Goal: Book appointment/travel/reservation

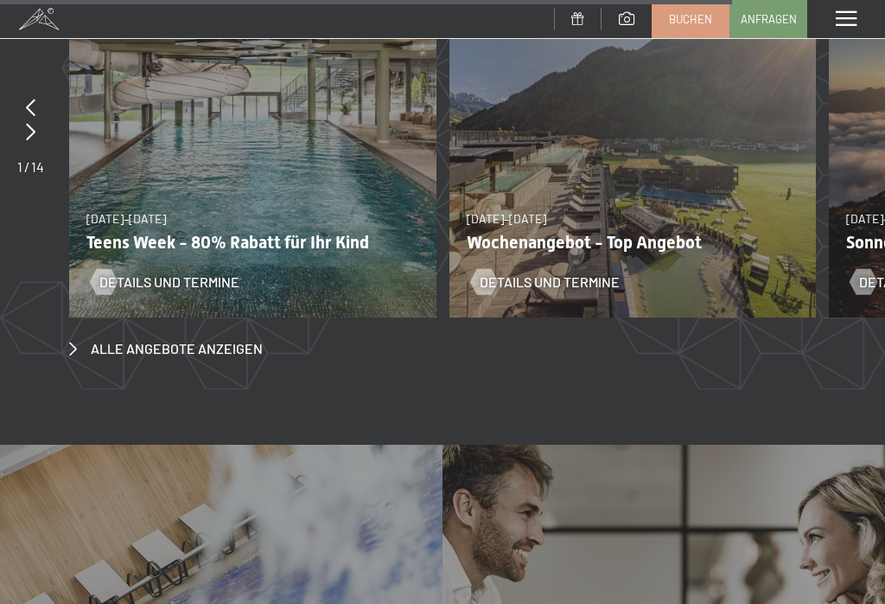
scroll to position [6035, 0]
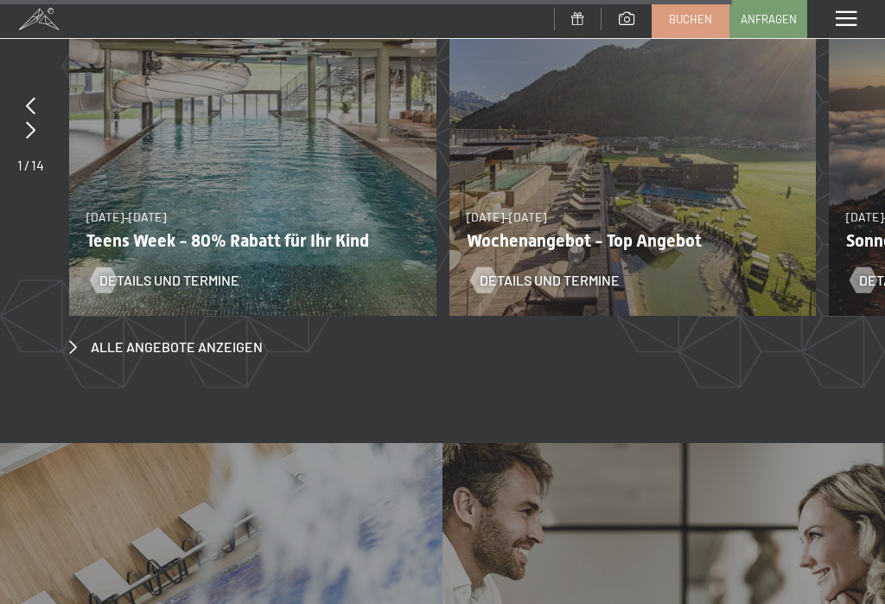
click at [133, 337] on span "Alle Angebote anzeigen" at bounding box center [177, 346] width 172 height 19
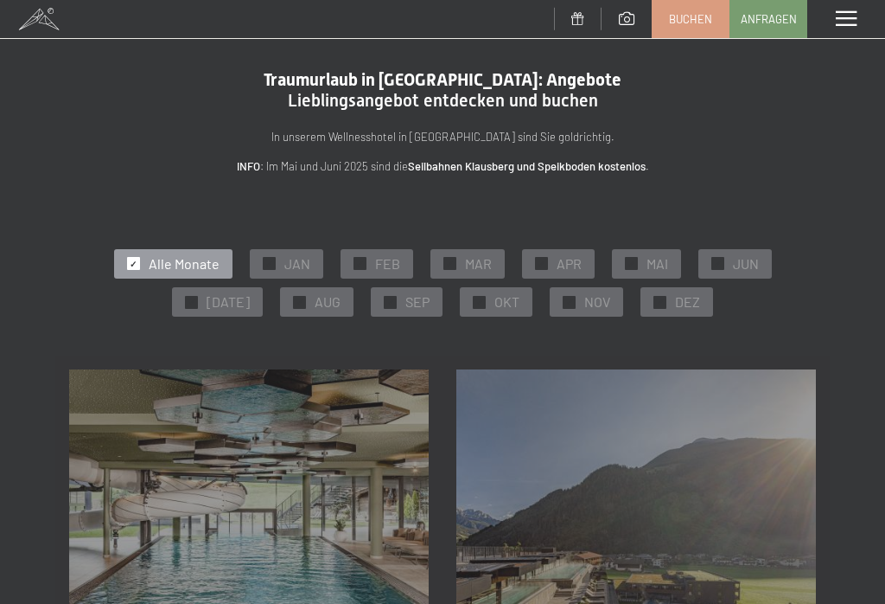
click at [483, 304] on div "✓ OKT" at bounding box center [496, 301] width 73 height 29
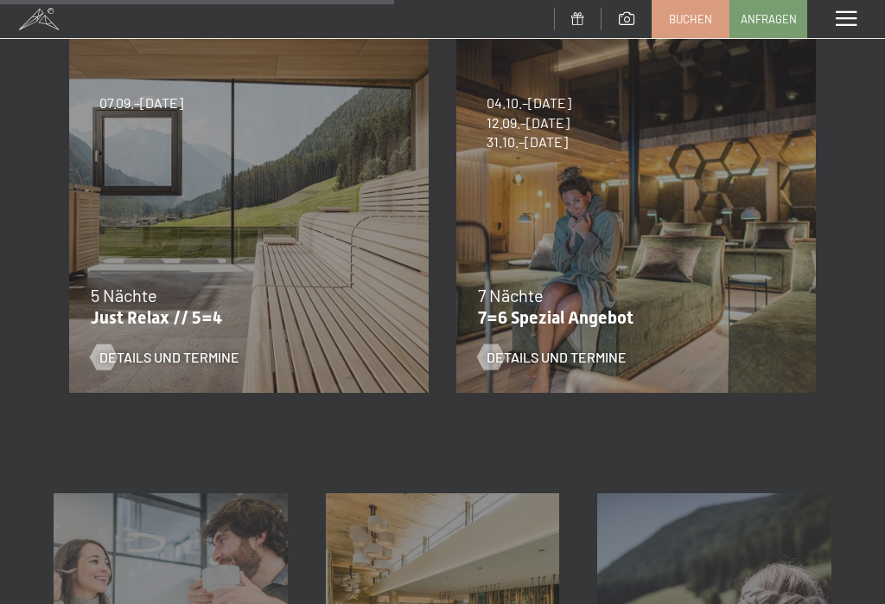
scroll to position [723, 0]
click at [566, 342] on div "Details und Termine" at bounding box center [625, 345] width 295 height 45
click at [565, 304] on div "7 Nächte" at bounding box center [632, 296] width 308 height 24
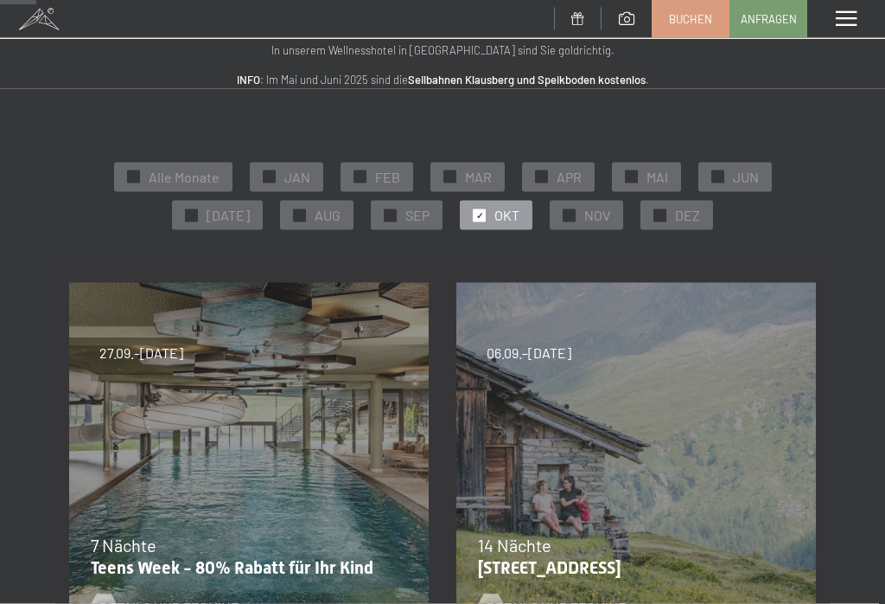
scroll to position [91, 0]
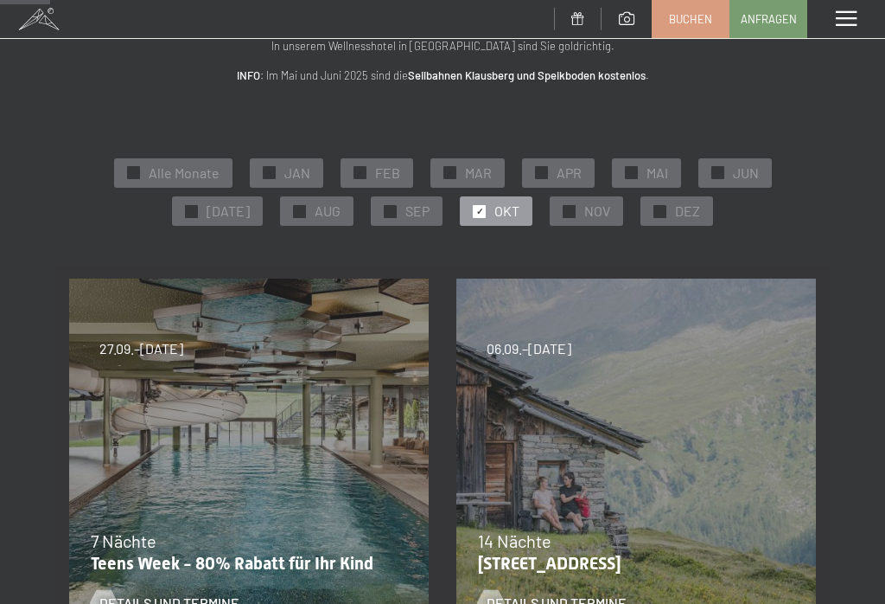
click at [596, 216] on span "NOV" at bounding box center [598, 210] width 26 height 19
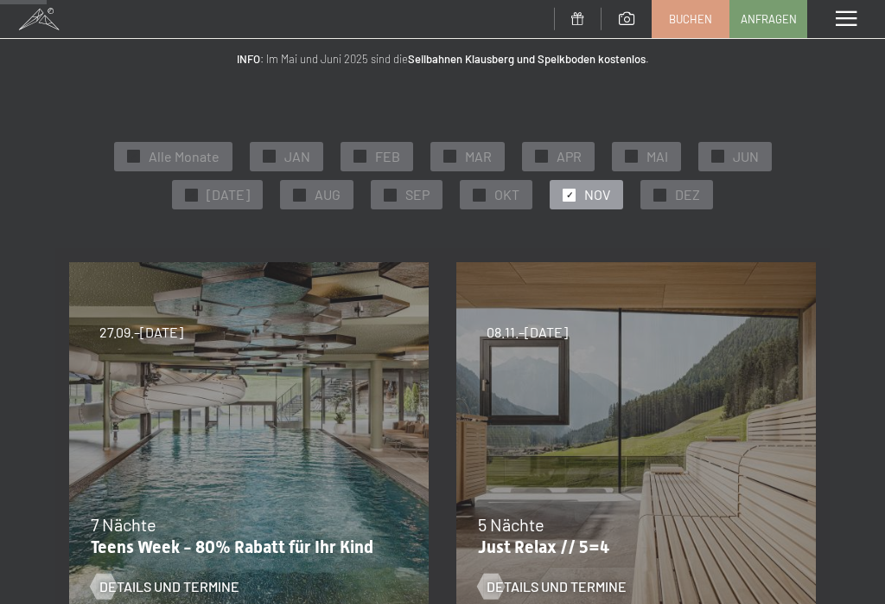
scroll to position [105, 0]
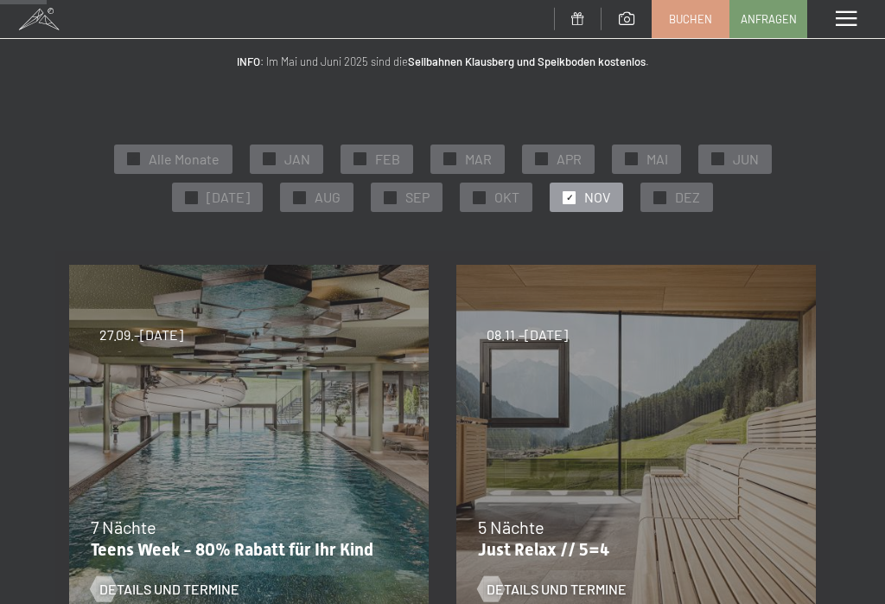
click at [507, 205] on div "✓ OKT" at bounding box center [496, 196] width 73 height 29
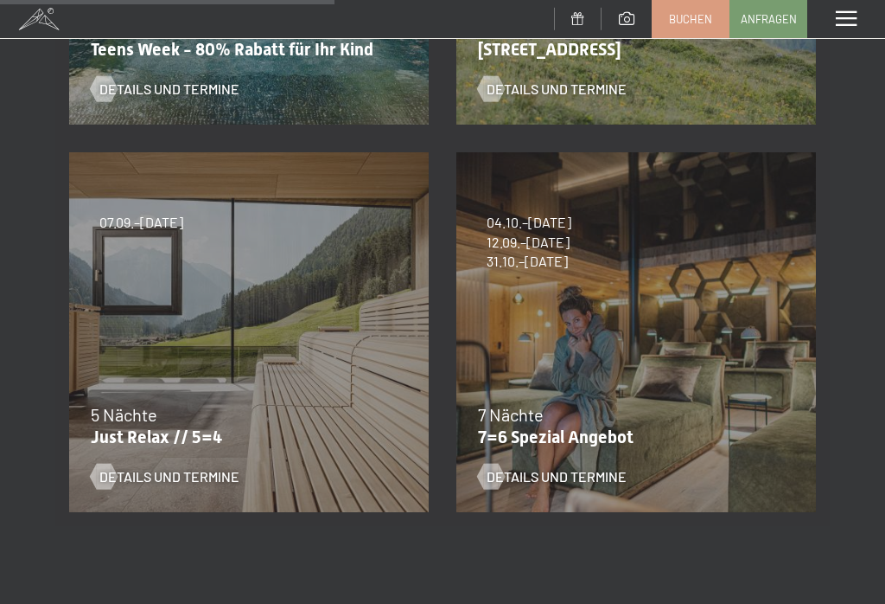
scroll to position [606, 0]
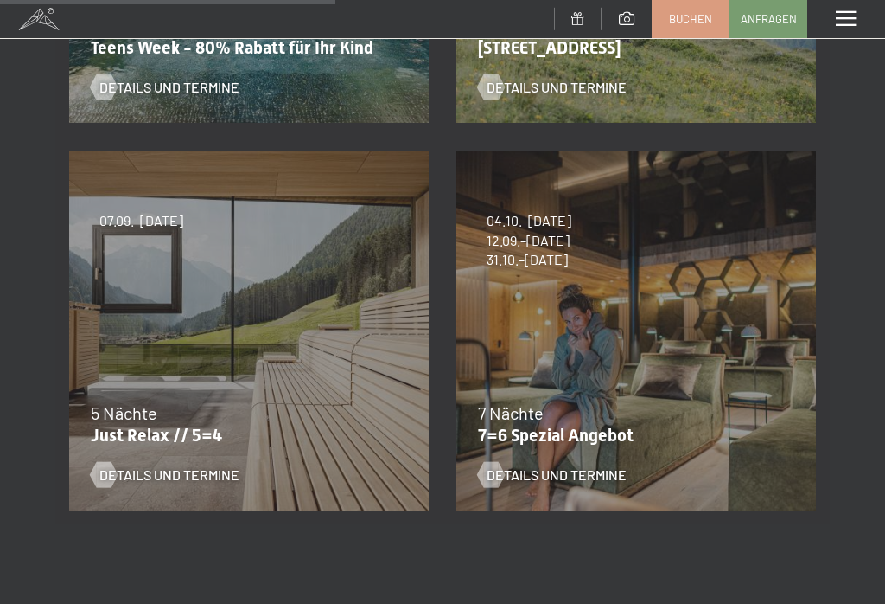
click at [565, 236] on span "12.09.–25.10.2026" at bounding box center [529, 240] width 85 height 19
click at [553, 431] on p "7=6 Spezial Angebot" at bounding box center [632, 435] width 308 height 21
click at [566, 472] on span "Details und Termine" at bounding box center [557, 474] width 140 height 19
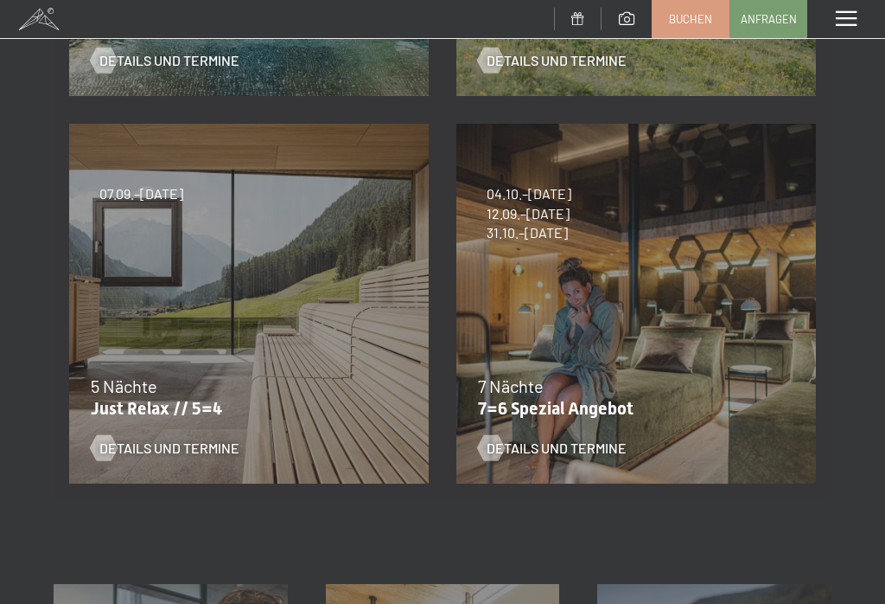
scroll to position [0, 0]
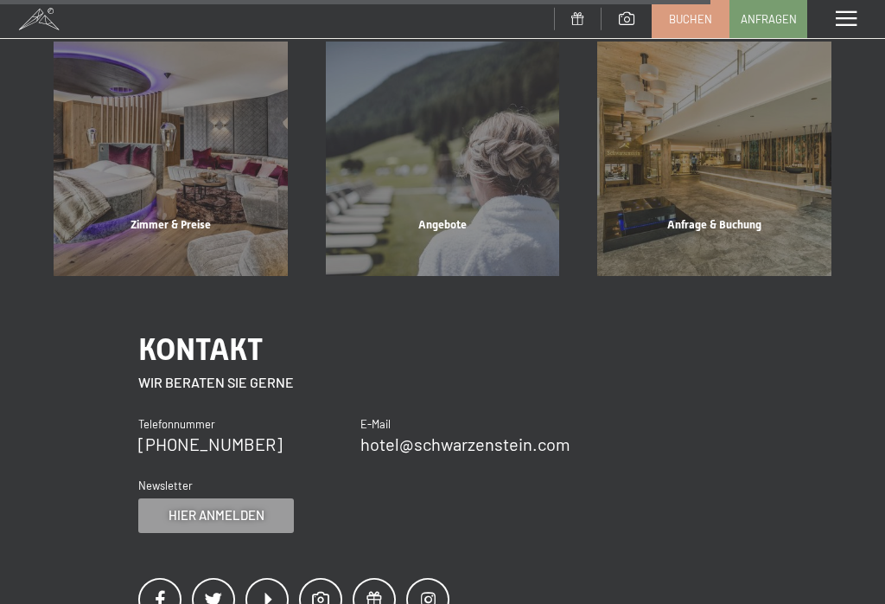
scroll to position [1717, 0]
click at [156, 220] on div "Zimmer & Preise" at bounding box center [171, 245] width 272 height 59
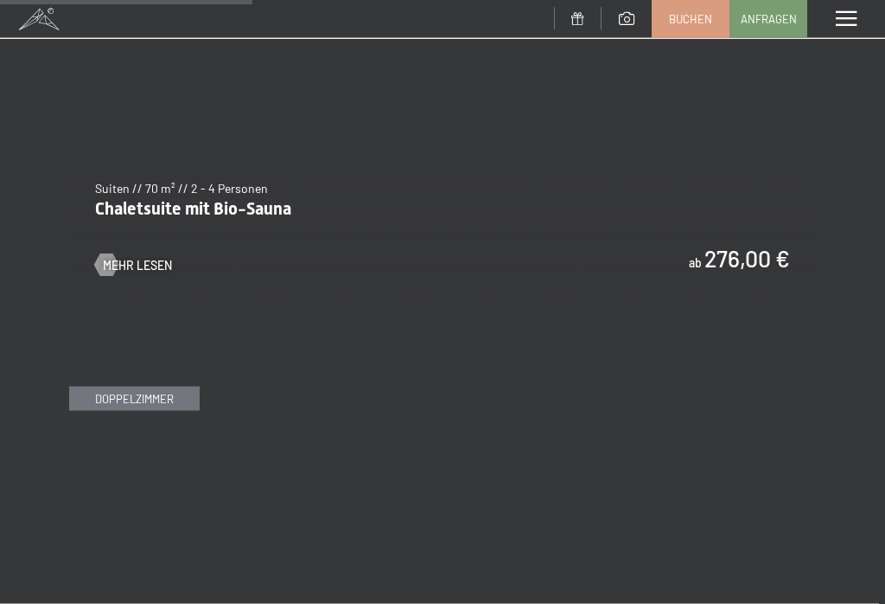
scroll to position [2331, 0]
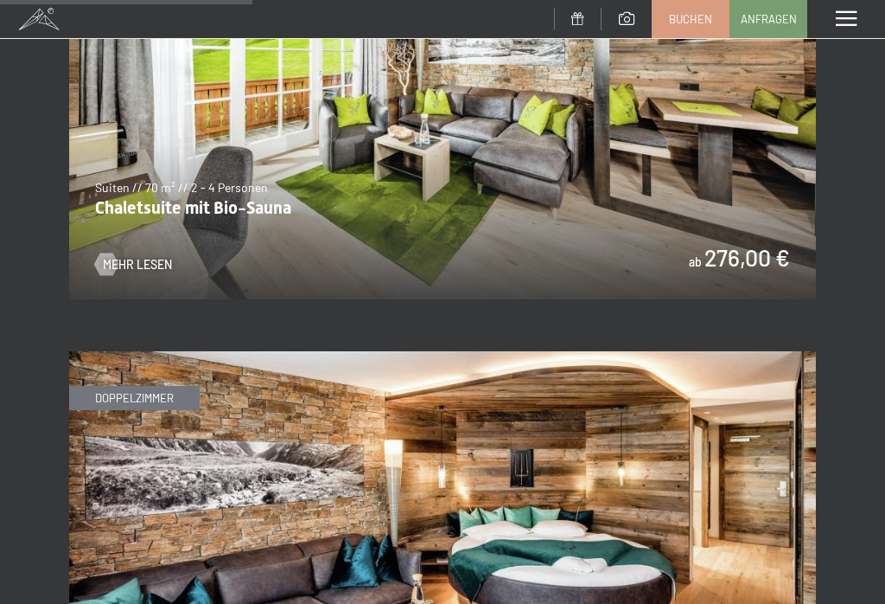
click at [130, 256] on span "Mehr Lesen" at bounding box center [137, 264] width 69 height 17
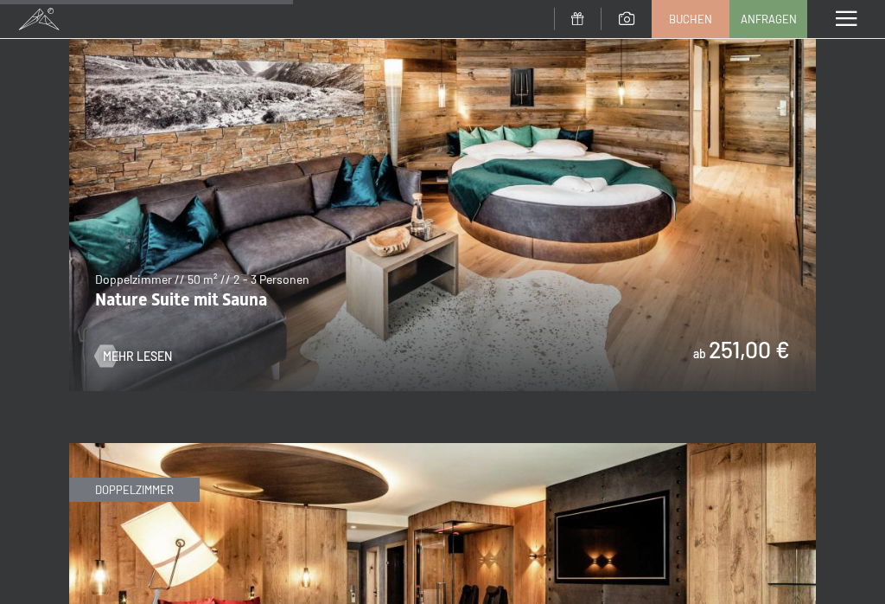
scroll to position [2713, 0]
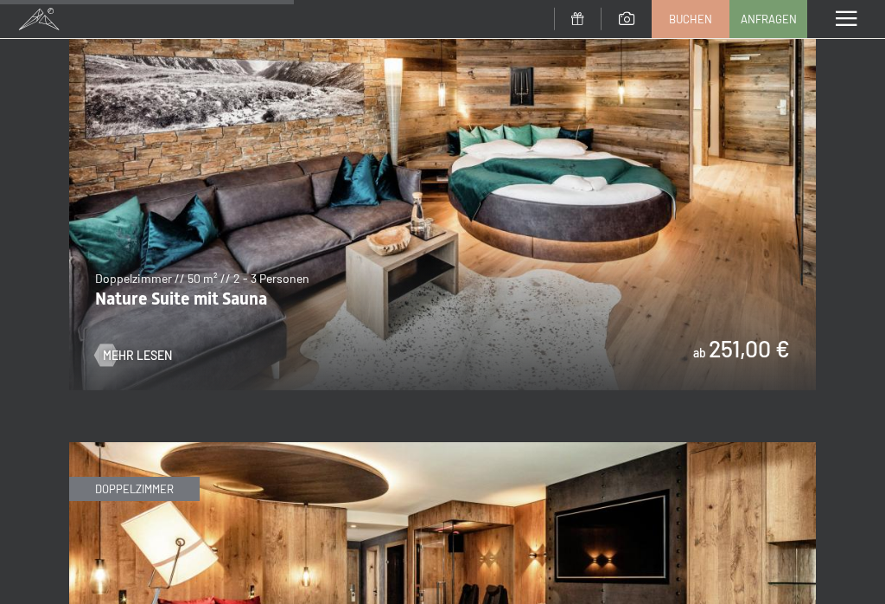
click at [131, 347] on span "Mehr Lesen" at bounding box center [137, 355] width 69 height 17
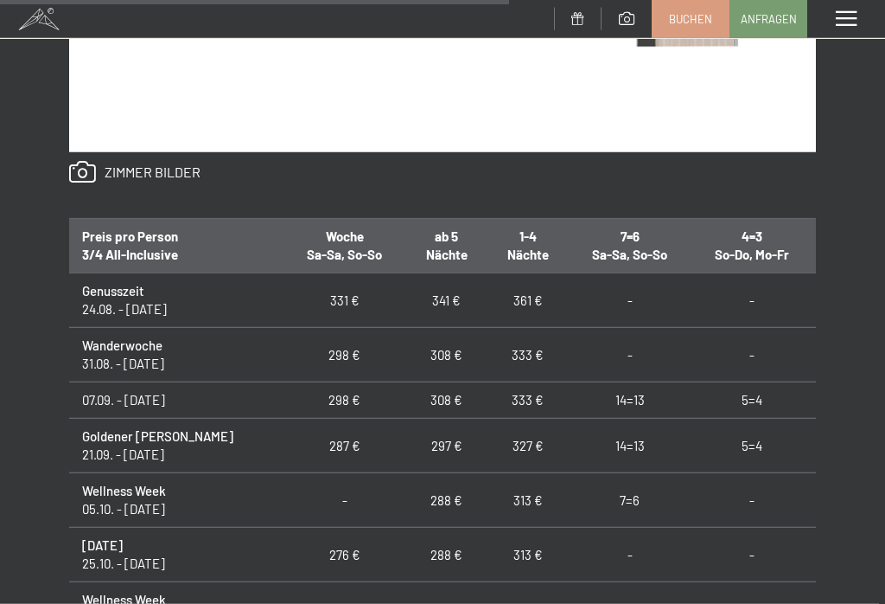
scroll to position [1521, 0]
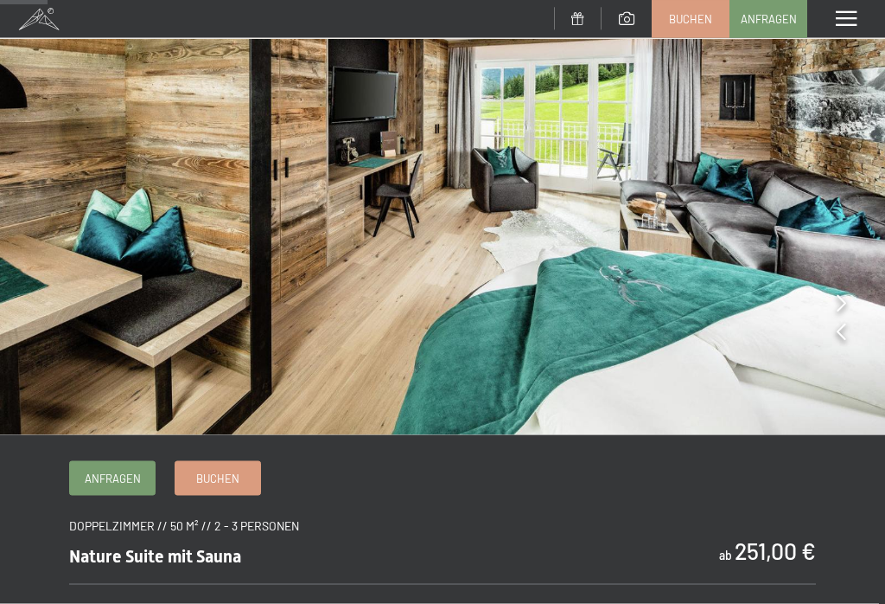
scroll to position [141, 0]
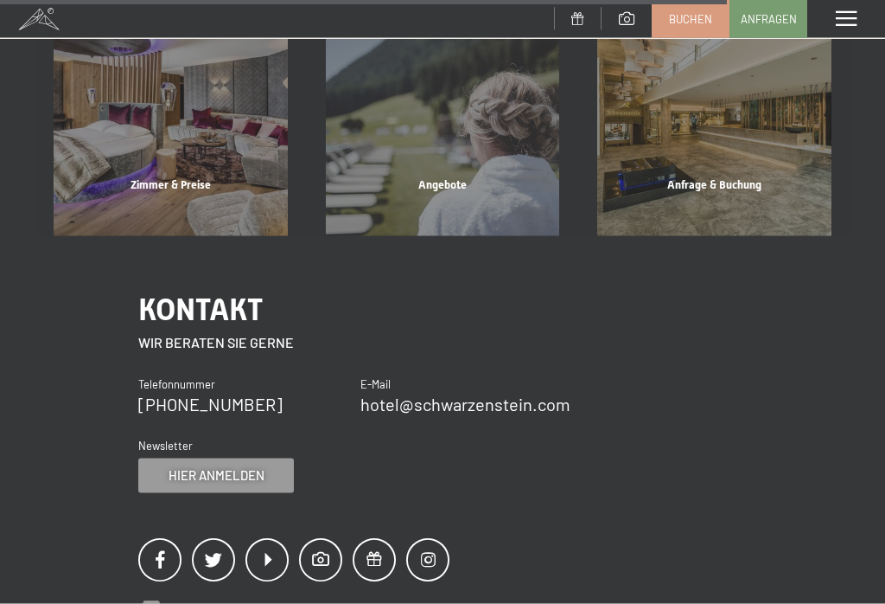
scroll to position [1757, 0]
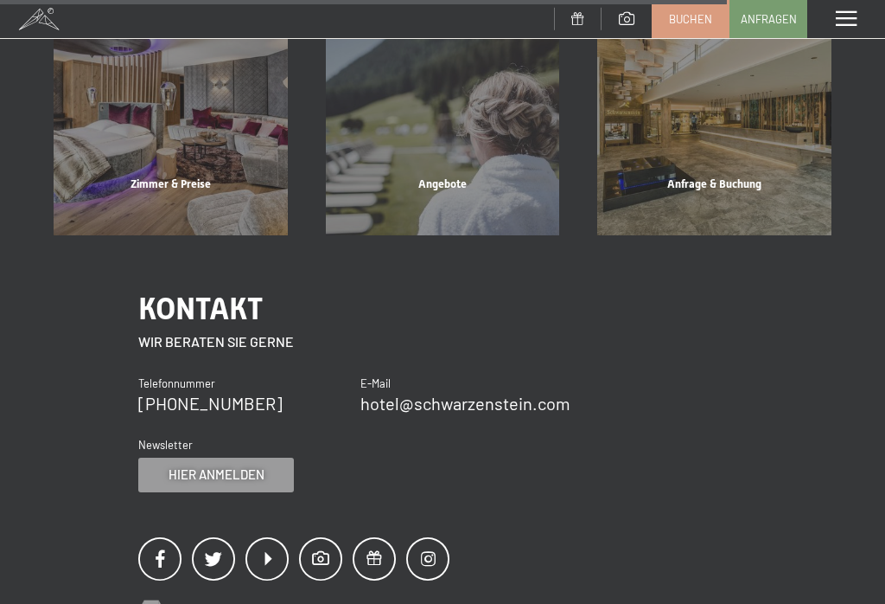
click at [146, 186] on div "Zimmer & Preise" at bounding box center [171, 205] width 272 height 59
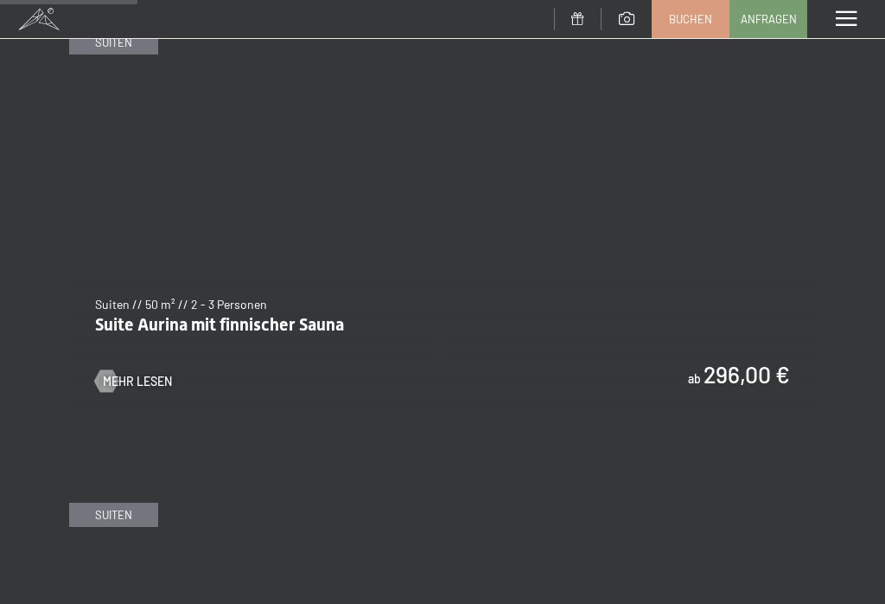
scroll to position [1269, 0]
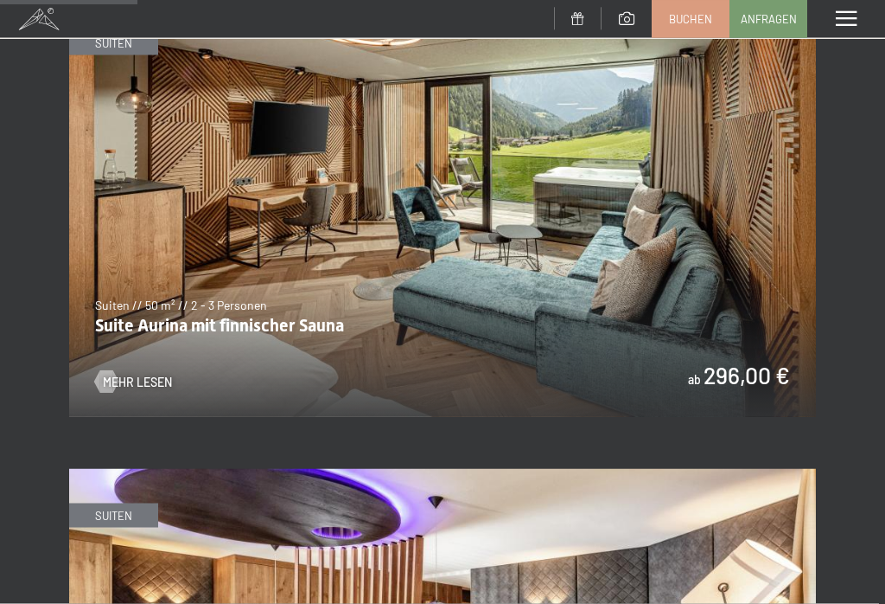
click at [144, 377] on img at bounding box center [442, 207] width 747 height 420
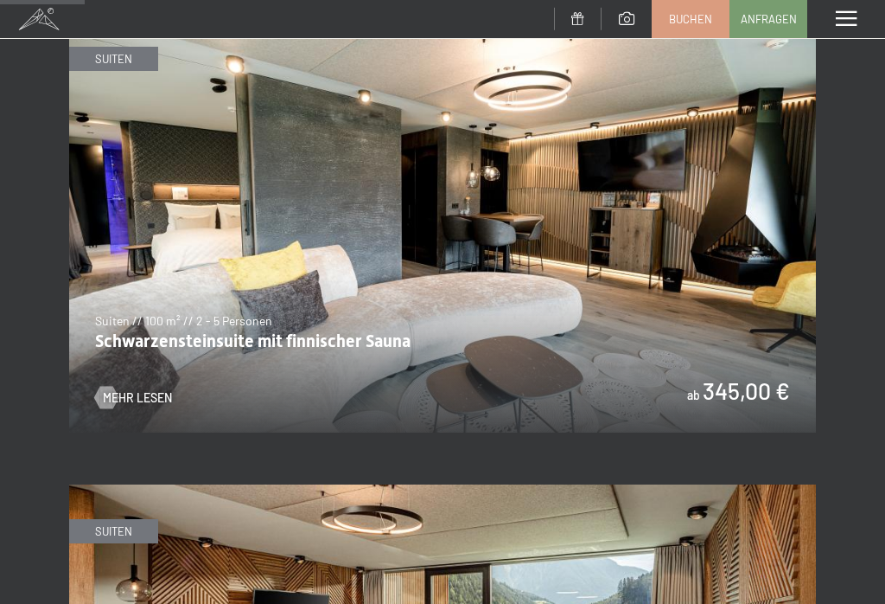
scroll to position [783, 0]
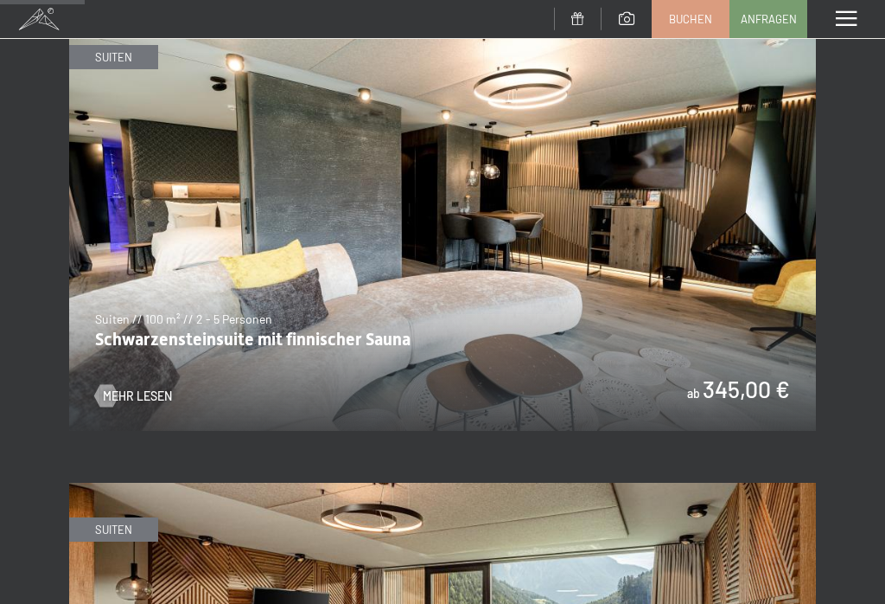
click at [135, 325] on img at bounding box center [442, 220] width 747 height 420
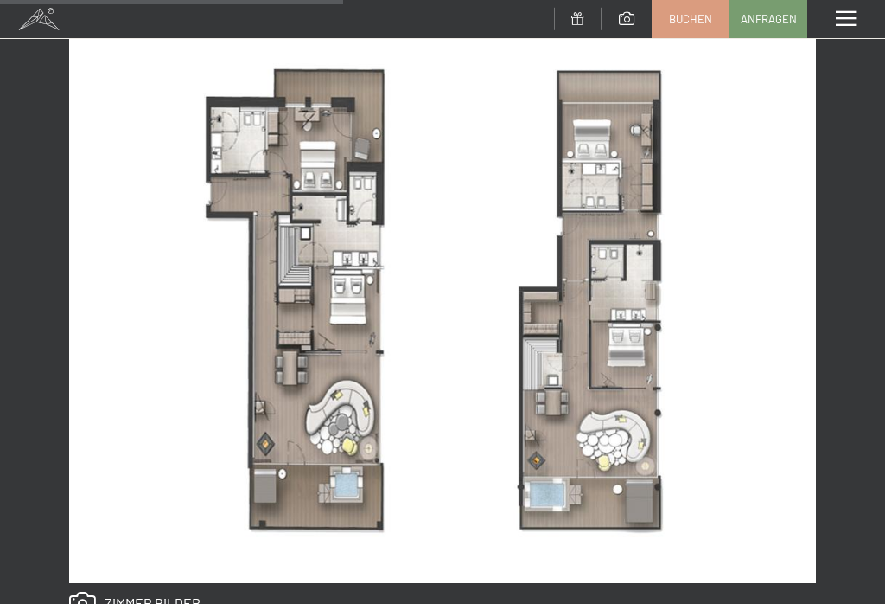
scroll to position [1003, 0]
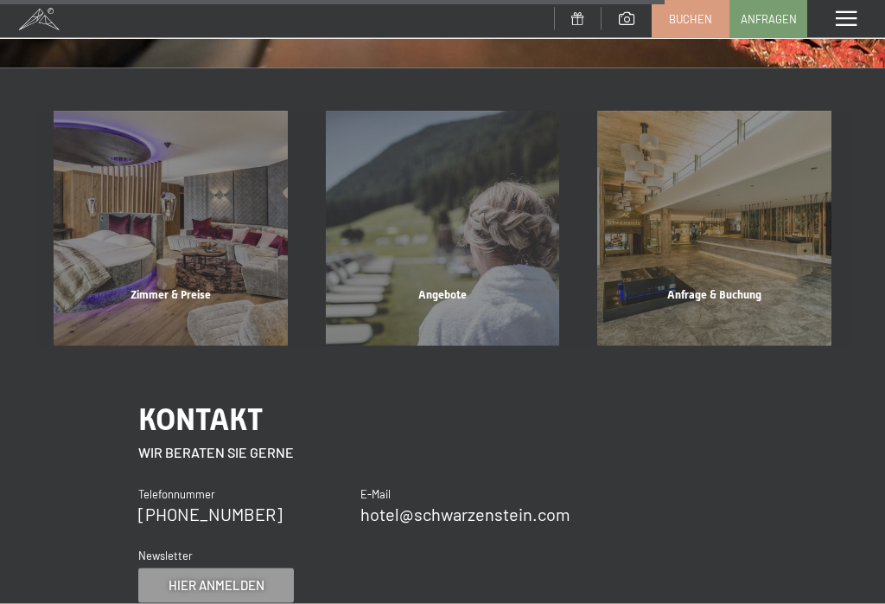
scroll to position [1674, 0]
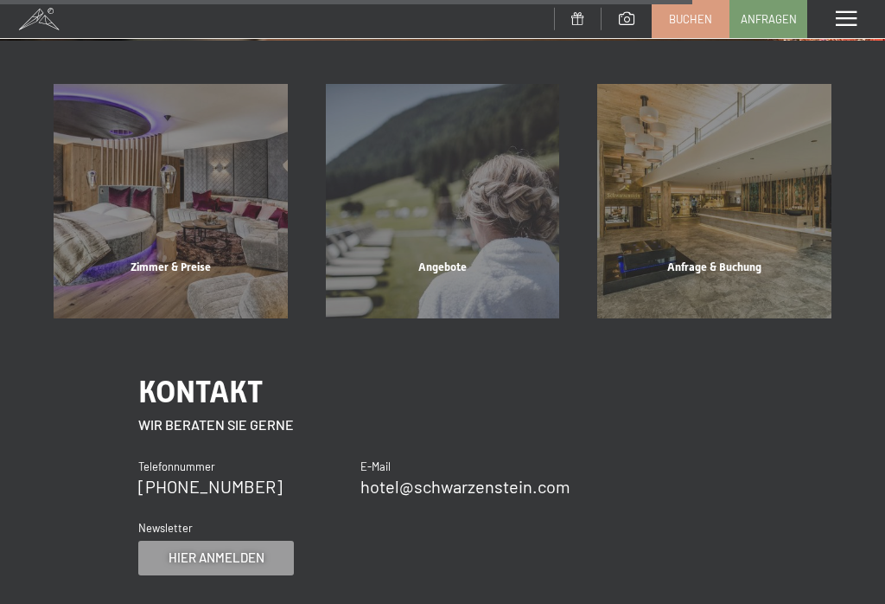
click at [150, 270] on div "Zimmer & Preise" at bounding box center [171, 288] width 272 height 59
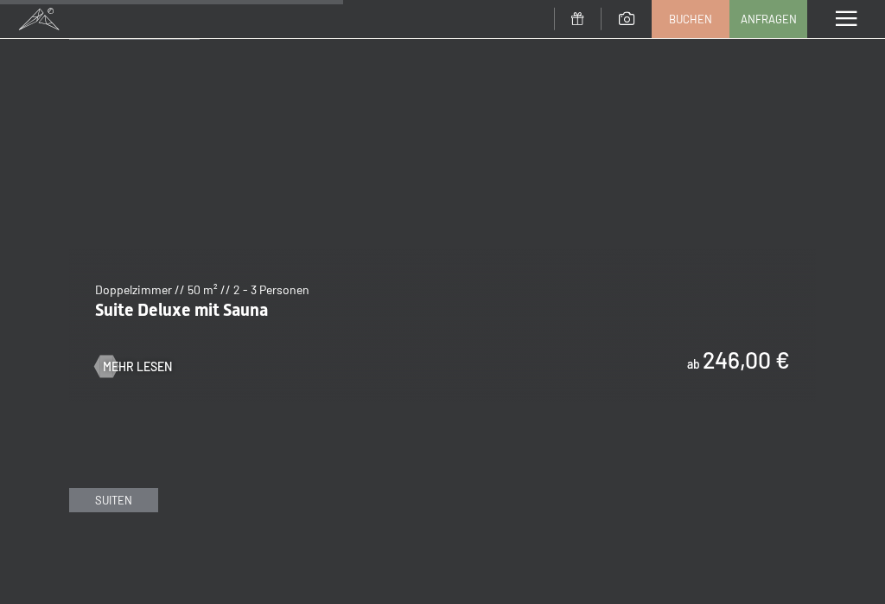
scroll to position [3172, 0]
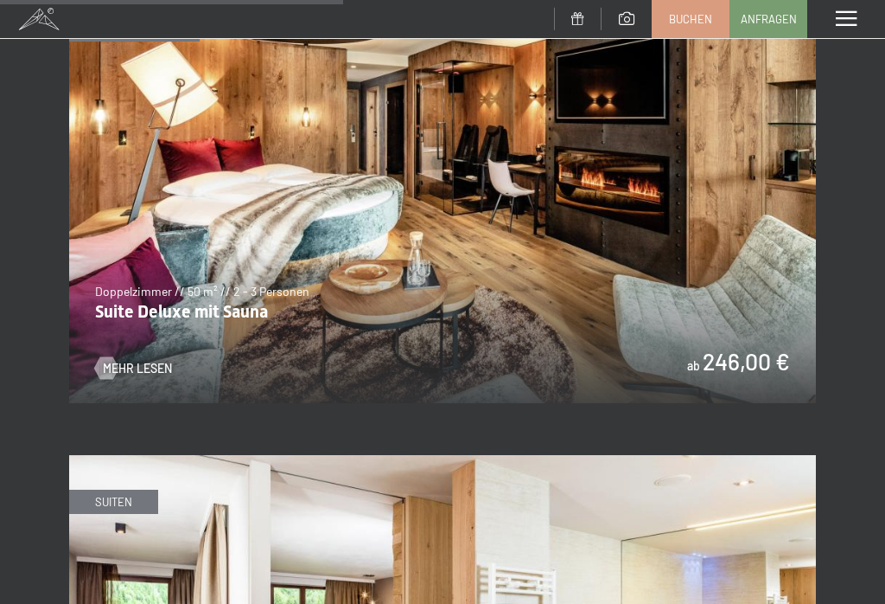
click at [136, 360] on span "Mehr Lesen" at bounding box center [137, 368] width 69 height 17
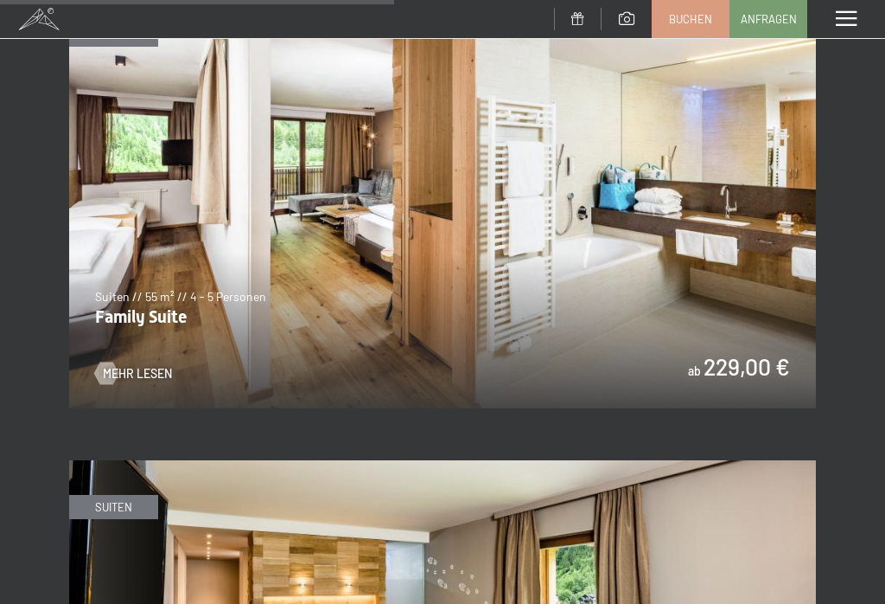
scroll to position [3641, 0]
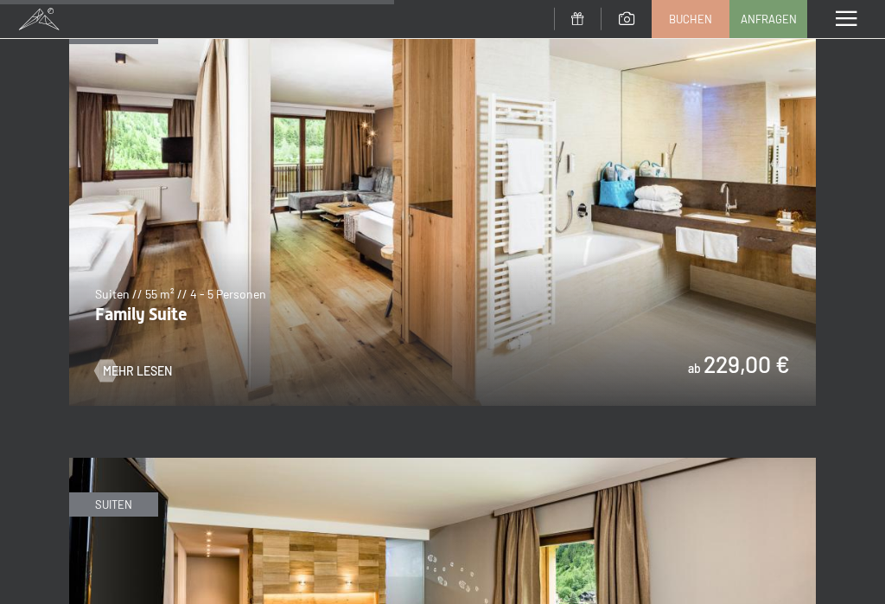
click at [144, 307] on img at bounding box center [442, 195] width 747 height 420
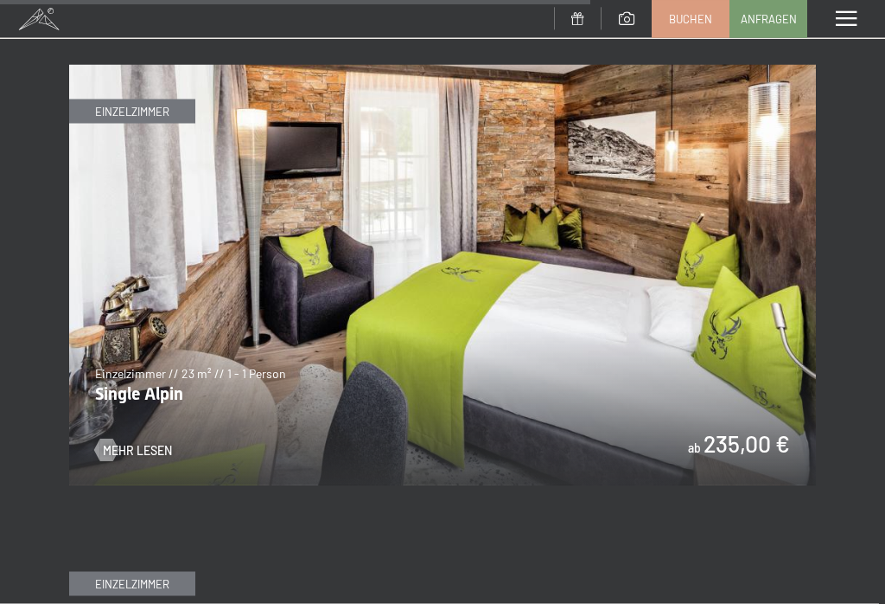
scroll to position [5454, 0]
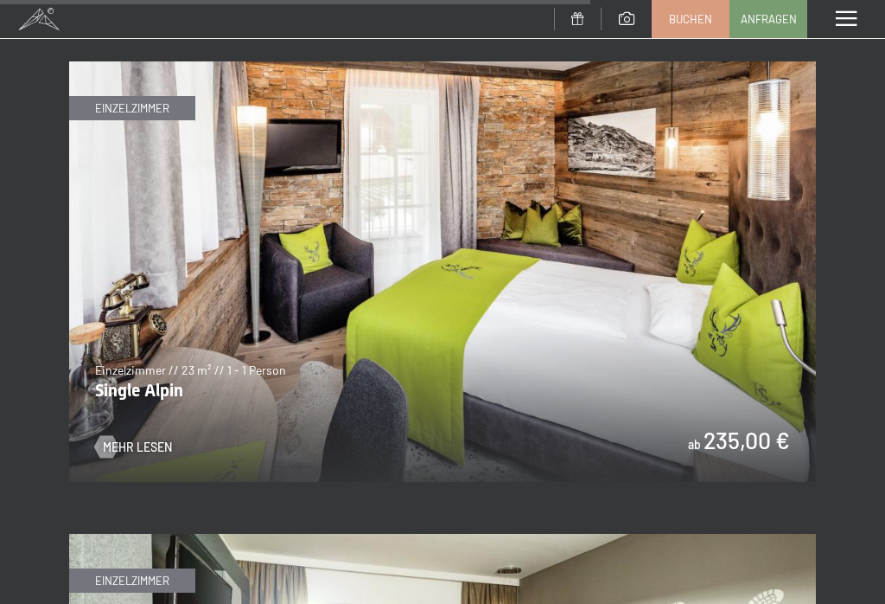
click at [131, 438] on span "Mehr Lesen" at bounding box center [137, 446] width 69 height 17
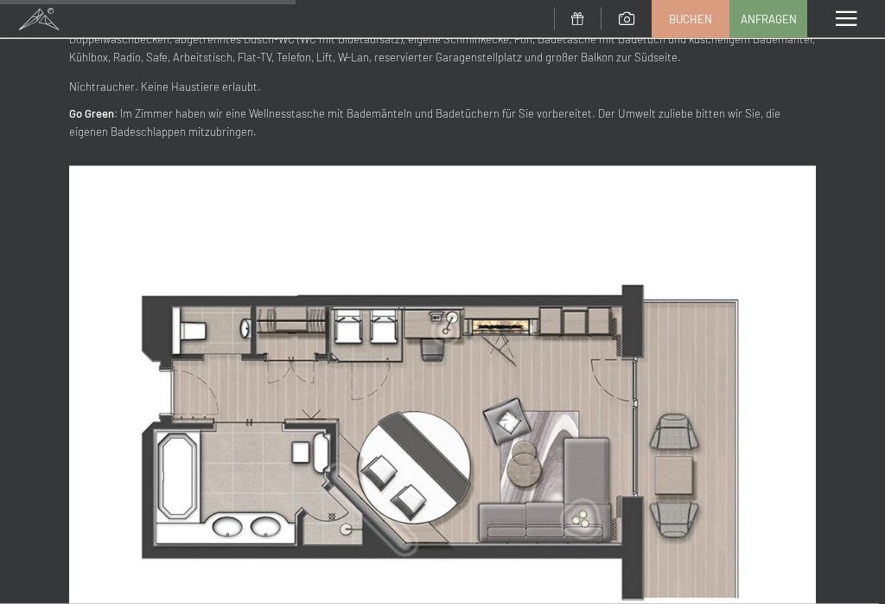
scroll to position [869, 0]
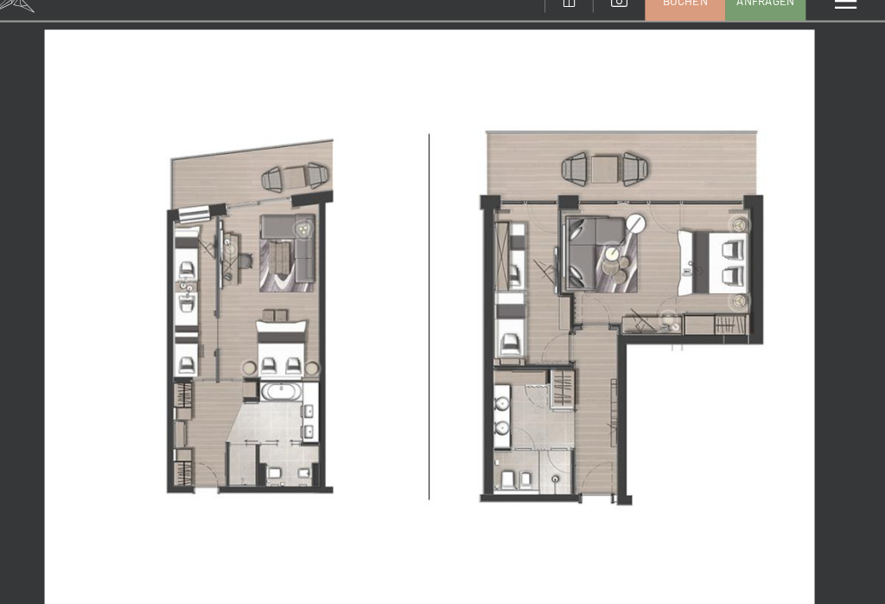
scroll to position [1029, 0]
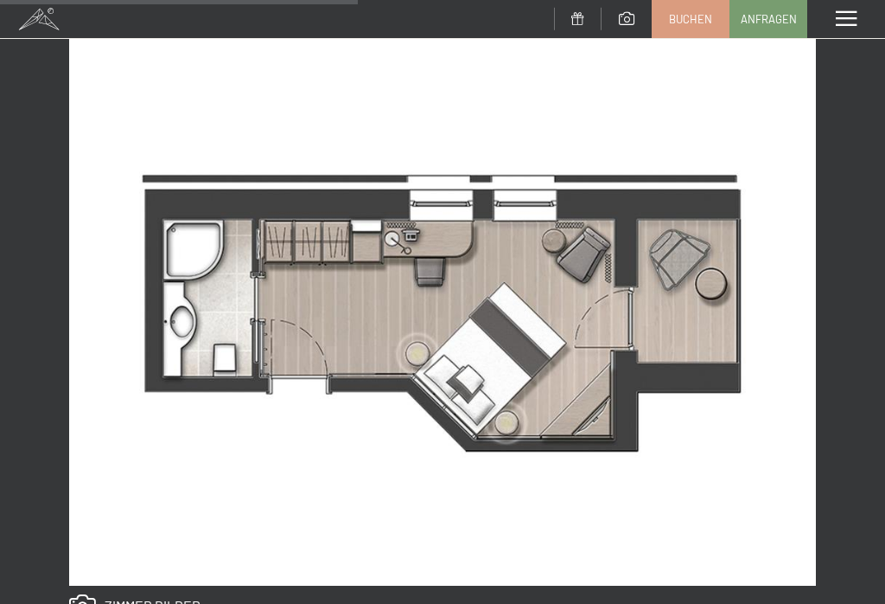
scroll to position [1047, 0]
